Goal: Task Accomplishment & Management: Use online tool/utility

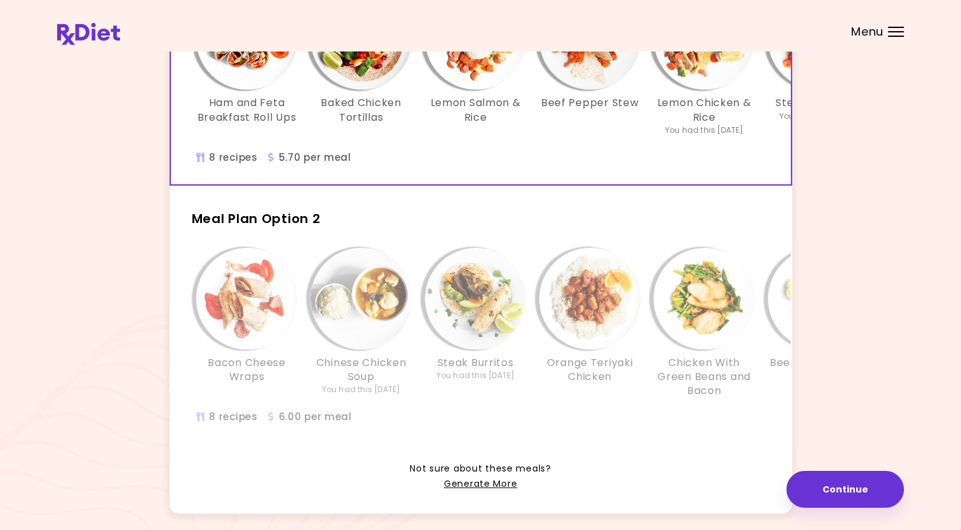
scroll to position [244, 0]
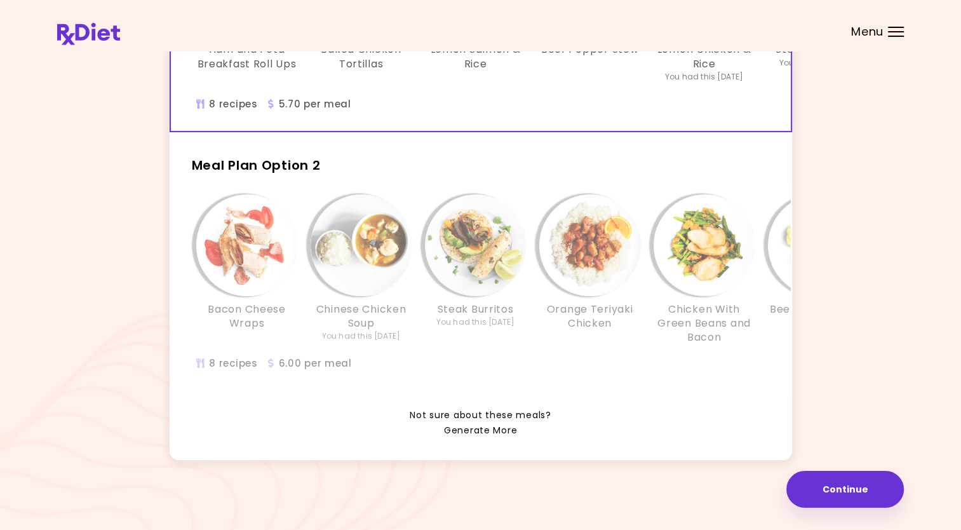
click at [471, 424] on link "Generate More" at bounding box center [480, 430] width 73 height 15
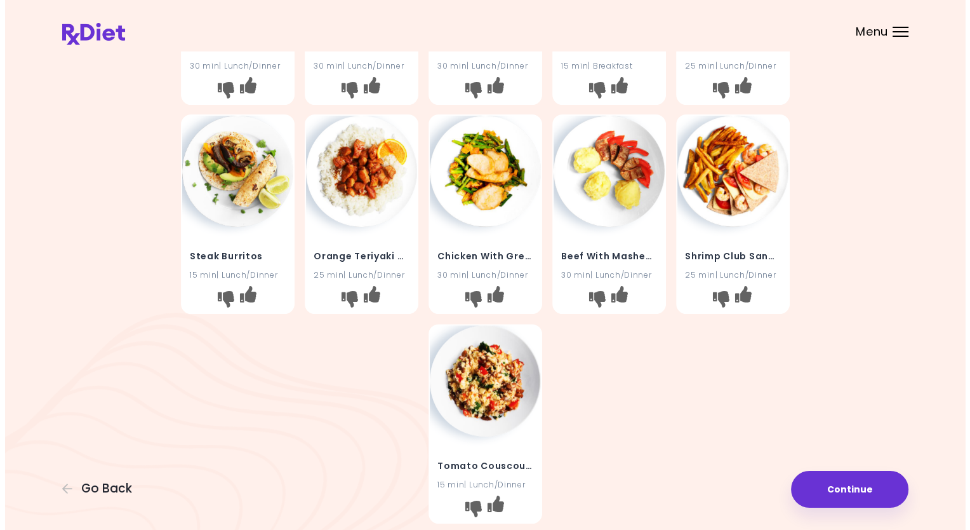
scroll to position [317, 0]
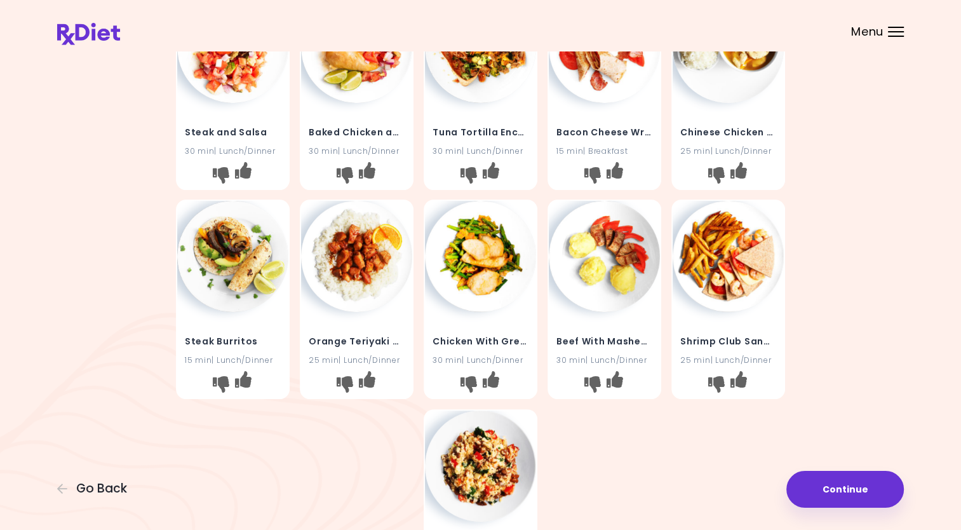
click at [330, 272] on img at bounding box center [356, 256] width 111 height 111
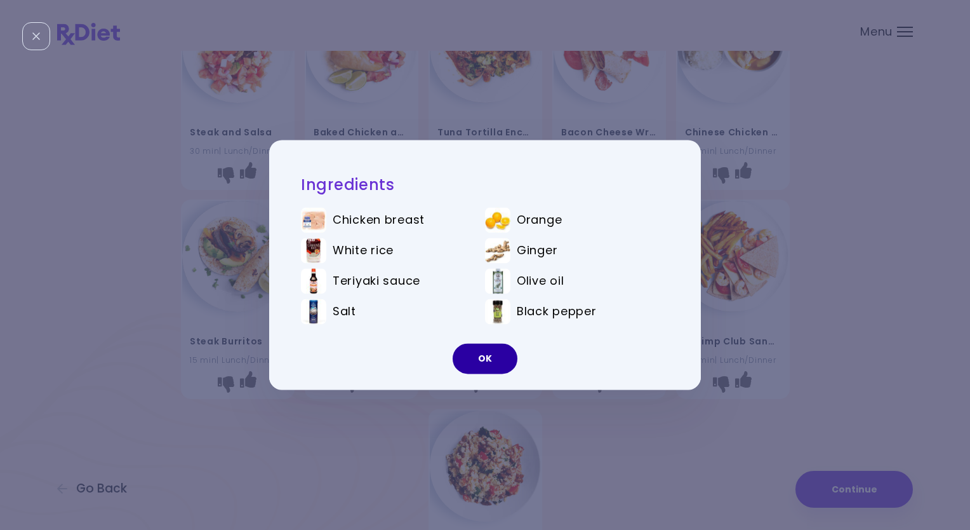
click at [488, 367] on button "OK" at bounding box center [485, 359] width 65 height 30
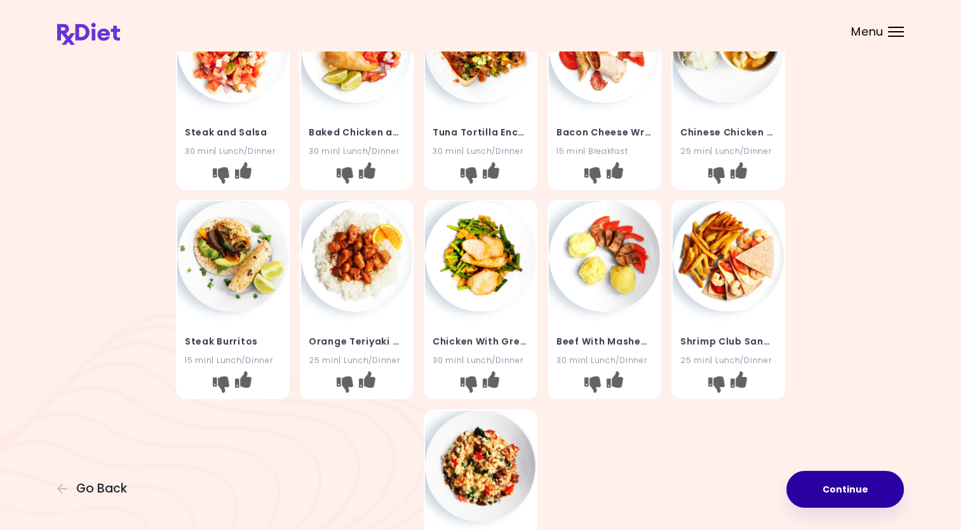
click at [873, 486] on button "Continue" at bounding box center [844, 489] width 117 height 37
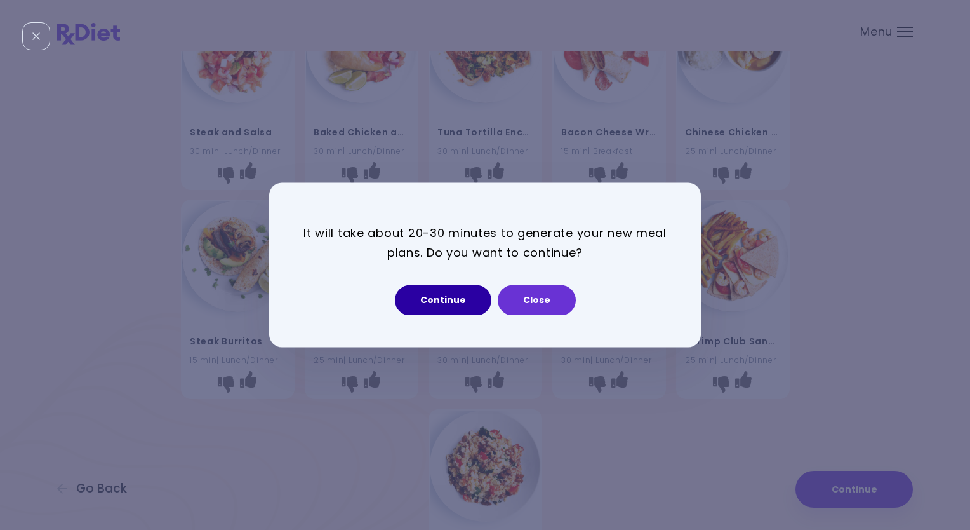
click at [443, 298] on button "Continue" at bounding box center [443, 300] width 97 height 30
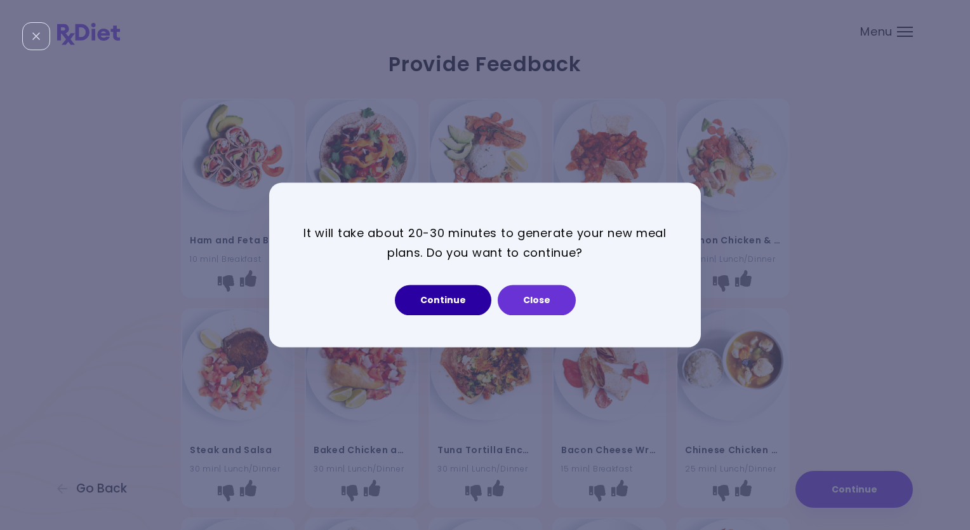
select select "*"
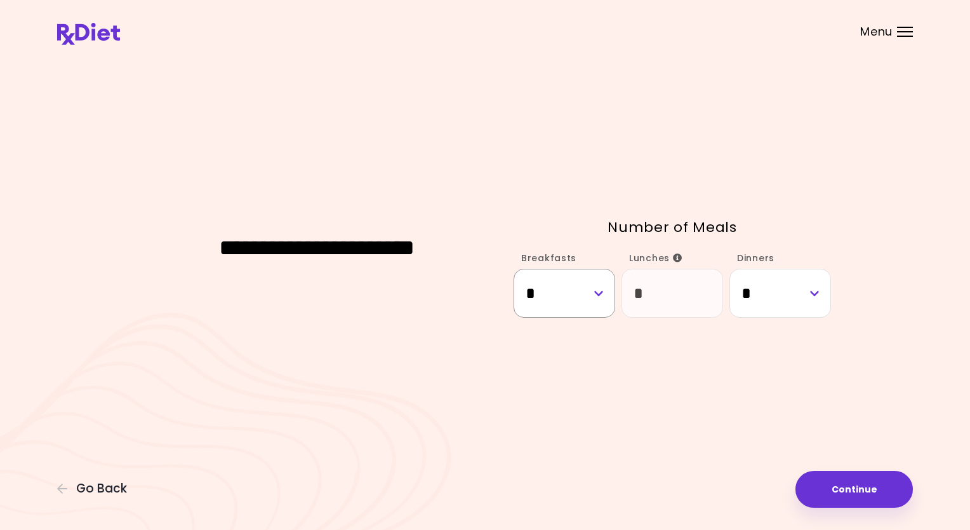
click at [597, 293] on select "* * * * * * * *" at bounding box center [565, 293] width 102 height 49
select select "*"
click at [514, 269] on select "* * * * * * * *" at bounding box center [565, 293] width 102 height 49
click at [815, 294] on select "* * * * * * * *" at bounding box center [781, 293] width 102 height 49
select select "*"
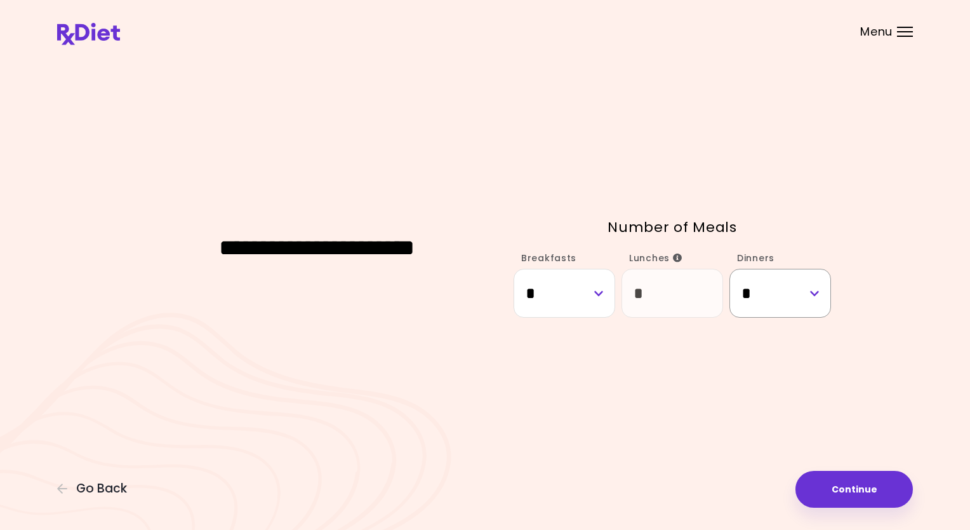
click at [730, 269] on select "* * * * * * * *" at bounding box center [781, 293] width 102 height 49
select select "*"
click at [858, 483] on button "Continue" at bounding box center [854, 489] width 117 height 37
